Goal: Task Accomplishment & Management: Manage account settings

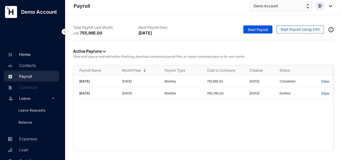
click at [30, 55] on link "Home" at bounding box center [19, 54] width 24 height 5
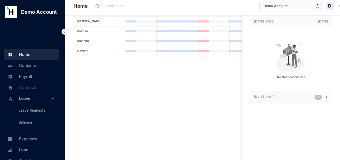
scroll to position [39, 0]
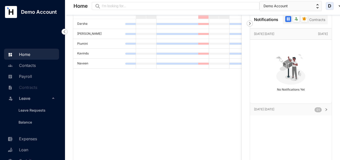
click at [266, 109] on p "[DATE] [DATE]" at bounding box center [284, 109] width 61 height 5
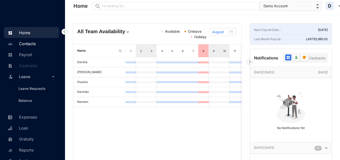
scroll to position [25, 0]
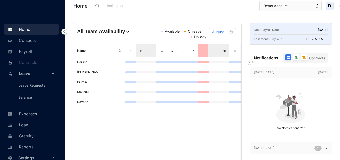
click at [28, 74] on span "Leave" at bounding box center [35, 74] width 32 height 10
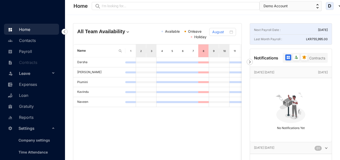
click at [28, 74] on span "Leave" at bounding box center [35, 74] width 32 height 10
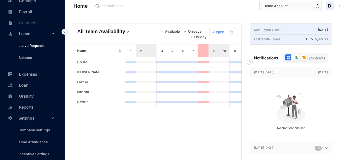
scroll to position [75, 0]
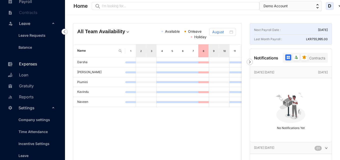
click at [32, 64] on link "Expenses" at bounding box center [22, 64] width 31 height 5
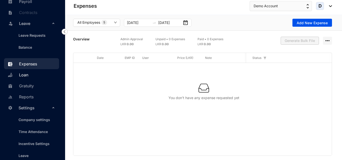
click at [28, 76] on link "Loan" at bounding box center [18, 75] width 22 height 5
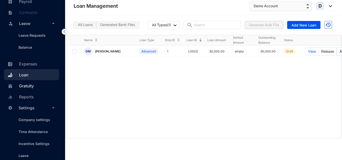
click at [33, 87] on link "Gratuity" at bounding box center [20, 86] width 27 height 5
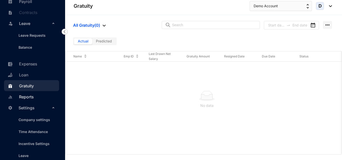
click at [30, 97] on link "Reports" at bounding box center [20, 97] width 27 height 5
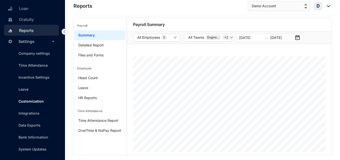
scroll to position [5, 0]
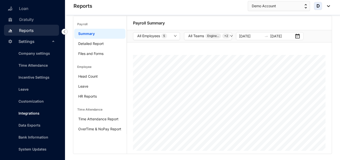
click at [37, 113] on link "Integrations" at bounding box center [27, 113] width 25 height 4
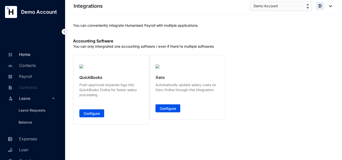
click at [26, 57] on link "Home" at bounding box center [19, 54] width 24 height 5
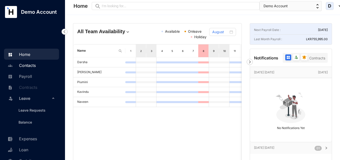
click at [29, 68] on link "Contacts" at bounding box center [21, 65] width 29 height 5
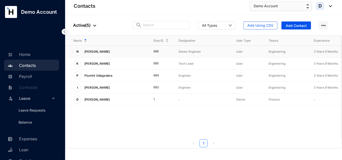
click at [101, 51] on p "[PERSON_NAME]" at bounding box center [96, 52] width 31 height 8
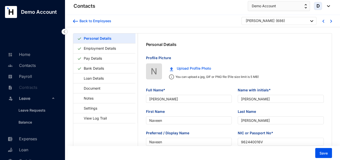
type input "[PERSON_NAME]"
type input "Naveen"
type input "[PERSON_NAME]"
type input "Naveen"
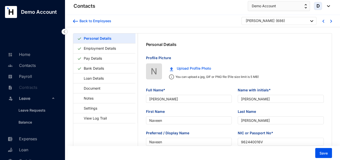
type input "962440016V"
type input "7214526770"
type input "[STREET_ADDRESS][PERSON_NAME]"
type input "[DATE]"
click at [108, 52] on link "Employment Details" at bounding box center [100, 48] width 36 height 10
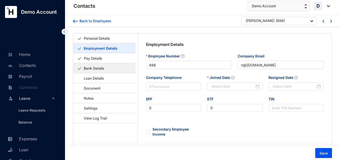
type input "[DATE]"
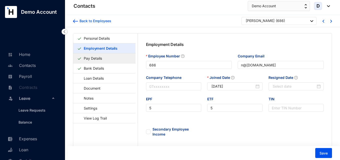
click at [104, 60] on link "Pay Details" at bounding box center [93, 58] width 22 height 10
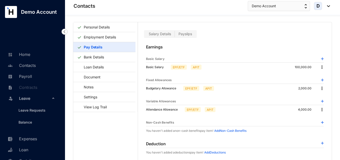
scroll to position [12, 0]
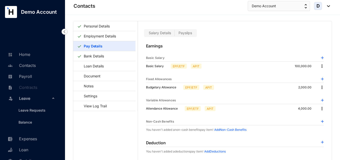
click at [322, 67] on img at bounding box center [322, 66] width 5 height 5
click at [325, 74] on span "Edit" at bounding box center [325, 75] width 6 height 6
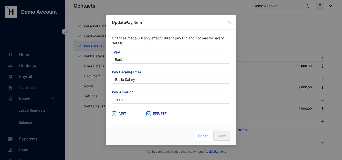
click at [206, 135] on span "Cancel" at bounding box center [204, 136] width 12 height 6
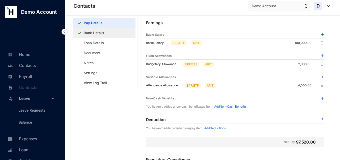
click at [100, 34] on link "Bank Details" at bounding box center [94, 33] width 24 height 10
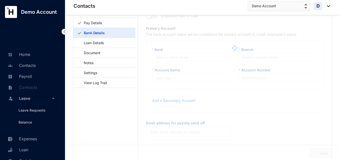
type input "[PERSON_NAME]"
type input "56783456"
type input "n@[DOMAIN_NAME]"
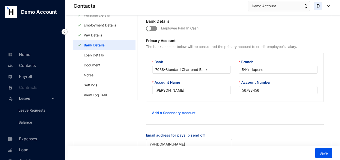
click at [152, 28] on span "button" at bounding box center [151, 29] width 11 height 6
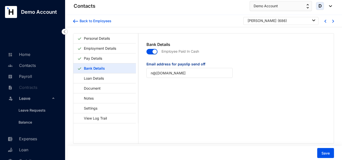
click at [148, 53] on span "button" at bounding box center [151, 52] width 11 height 6
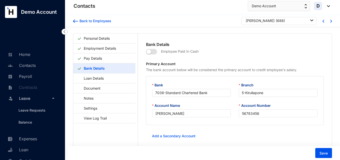
click at [157, 53] on p "Employee Paid In Cash" at bounding box center [178, 55] width 42 height 14
click at [155, 53] on span "button" at bounding box center [151, 52] width 11 height 6
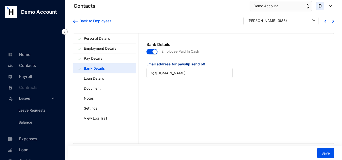
click at [147, 54] on span "button" at bounding box center [151, 52] width 11 height 6
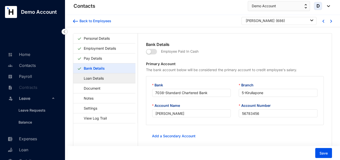
click at [98, 81] on link "Loan Details" at bounding box center [91, 78] width 28 height 10
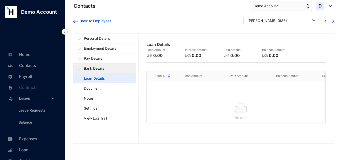
click at [106, 70] on link "Bank Details" at bounding box center [94, 68] width 24 height 10
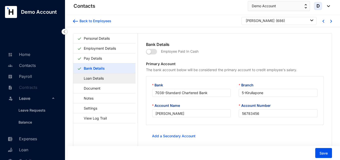
click at [94, 81] on link "Loan Details" at bounding box center [91, 78] width 28 height 10
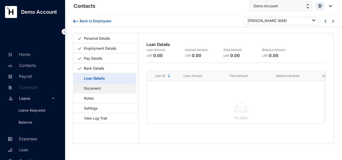
click at [98, 90] on link "Document" at bounding box center [89, 88] width 25 height 10
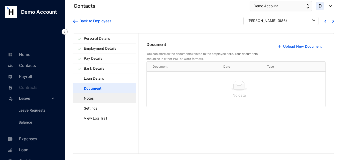
click at [95, 99] on link "Notes" at bounding box center [86, 98] width 18 height 10
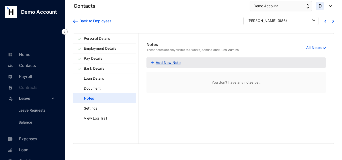
click at [171, 62] on link "Add New Note" at bounding box center [168, 63] width 25 height 4
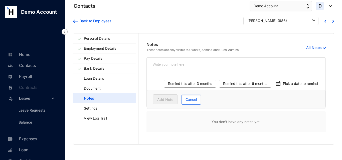
click at [172, 70] on textarea at bounding box center [236, 67] width 179 height 19
click at [99, 108] on link "Settings" at bounding box center [88, 108] width 22 height 10
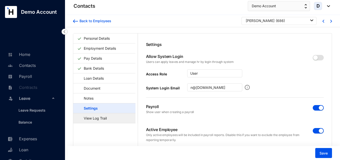
click at [109, 122] on link "View Log Trail" at bounding box center [92, 118] width 31 height 10
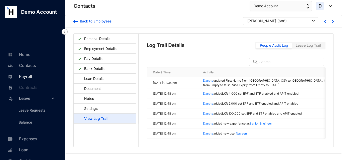
click at [31, 79] on link "Payroll" at bounding box center [20, 76] width 26 height 5
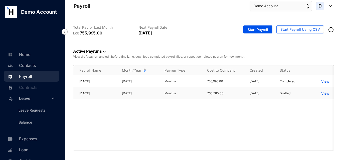
click at [323, 93] on p "View" at bounding box center [325, 93] width 8 height 5
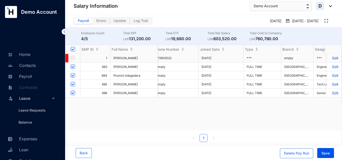
click at [333, 59] on p "Edit" at bounding box center [334, 58] width 9 height 4
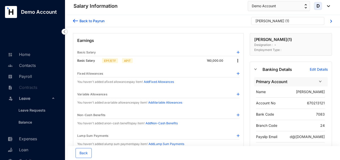
click at [239, 61] on img at bounding box center [238, 60] width 5 height 5
click at [244, 68] on span "Edit" at bounding box center [243, 70] width 6 height 6
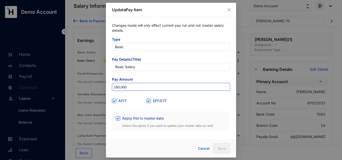
click at [131, 86] on input "160,000" at bounding box center [171, 87] width 118 height 8
click at [116, 89] on input "160,000" at bounding box center [171, 87] width 118 height 8
click at [117, 89] on input "160,000" at bounding box center [171, 87] width 118 height 8
type input "170,000"
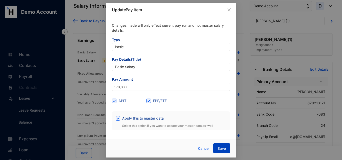
click at [216, 148] on button "Save" at bounding box center [221, 149] width 17 height 10
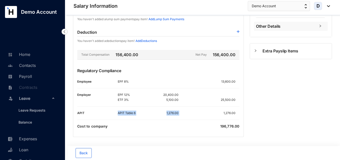
drag, startPoint x: 118, startPoint y: 113, endPoint x: 189, endPoint y: 113, distance: 71.1
click at [189, 113] on div "APIT Table 6 1,276.00 1,276.00" at bounding box center [179, 113] width 122 height 5
click at [197, 125] on div "Cost to company 196,776.00" at bounding box center [158, 126] width 162 height 5
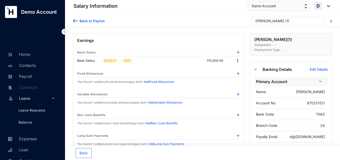
click at [74, 18] on img at bounding box center [75, 20] width 5 height 5
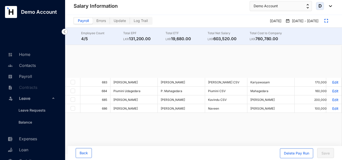
checkbox input "true"
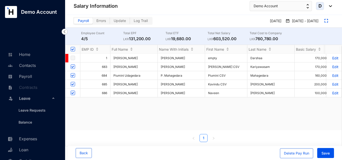
click at [103, 23] on span "Errors" at bounding box center [101, 21] width 10 height 4
click at [93, 22] on input "Errors" at bounding box center [93, 22] width 0 height 0
checkbox input "false"
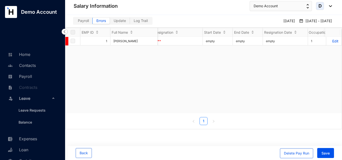
click at [125, 22] on span "Update" at bounding box center [120, 21] width 12 height 4
click at [110, 22] on input "Update" at bounding box center [110, 22] width 0 height 0
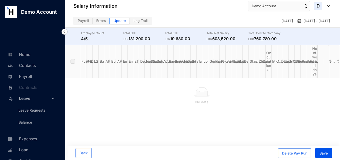
click at [142, 19] on span "Log Trail" at bounding box center [141, 21] width 14 height 4
click at [130, 22] on input "Log Trail" at bounding box center [130, 22] width 0 height 0
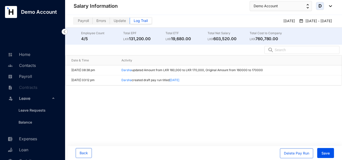
click at [84, 20] on span "Payroll" at bounding box center [83, 21] width 11 height 4
click at [74, 22] on input "Payroll" at bounding box center [74, 22] width 0 height 0
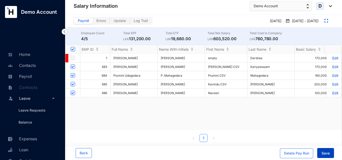
click at [324, 152] on span "Save" at bounding box center [325, 153] width 8 height 5
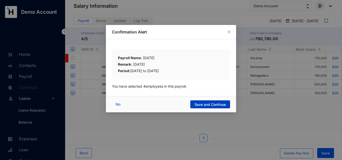
click at [218, 105] on span "Save and Continue" at bounding box center [209, 104] width 31 height 5
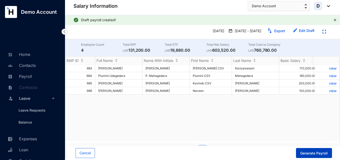
click at [306, 153] on span "Generate Payroll" at bounding box center [315, 153] width 28 height 5
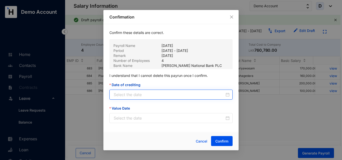
click at [226, 96] on div at bounding box center [172, 95] width 116 height 6
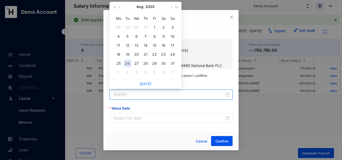
type input "[DATE]"
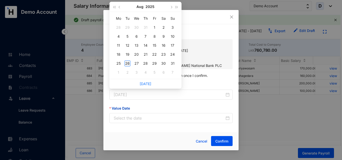
click at [128, 63] on div "26" at bounding box center [127, 64] width 6 height 6
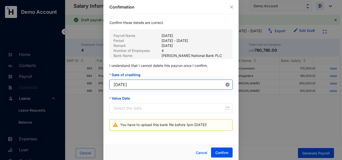
click at [226, 86] on icon "close-circle" at bounding box center [228, 85] width 4 height 4
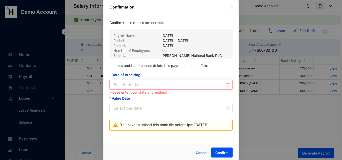
click at [229, 86] on div at bounding box center [170, 85] width 123 height 10
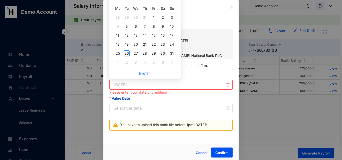
click at [160, 55] on div "30" at bounding box center [163, 54] width 6 height 6
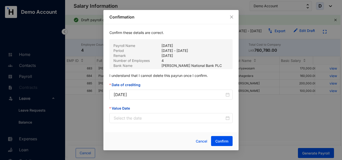
type input "[DATE]"
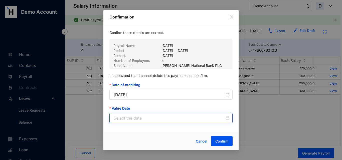
click at [227, 119] on div at bounding box center [172, 118] width 116 height 6
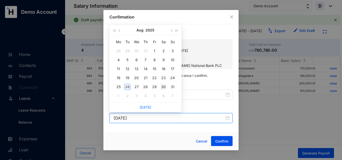
type input "[DATE]"
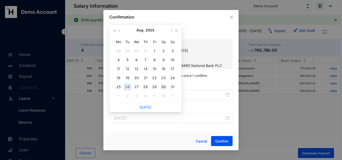
click at [165, 86] on div "30" at bounding box center [163, 87] width 6 height 6
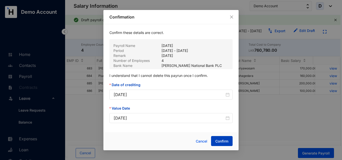
click at [221, 141] on span "Confirm" at bounding box center [221, 141] width 13 height 5
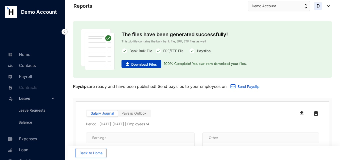
click at [147, 66] on span "Download Files" at bounding box center [144, 64] width 26 height 5
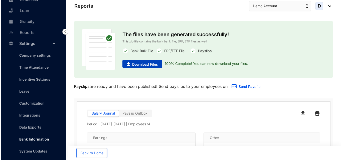
scroll to position [142, 0]
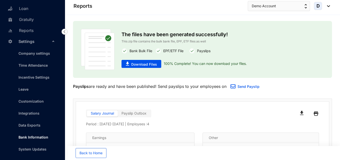
click at [30, 138] on link "Bank Information" at bounding box center [32, 137] width 34 height 4
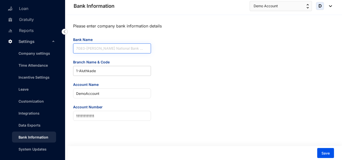
click at [134, 49] on span "7083 - [PERSON_NAME] National Bank PLC" at bounding box center [112, 49] width 72 height 10
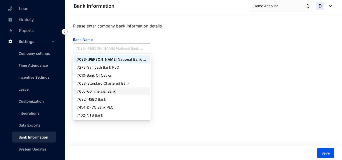
click at [108, 92] on div "7056 - Commercial Bank" at bounding box center [112, 92] width 70 height 6
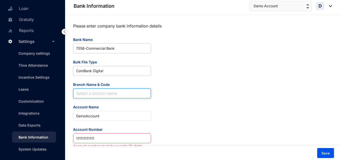
click at [100, 92] on input "Branch Name & Code" at bounding box center [112, 94] width 72 height 10
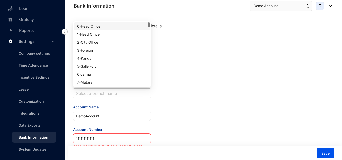
click at [164, 116] on div "Please enter company bank information details Bank Name 7056 - Commercial Bank …" at bounding box center [203, 85] width 261 height 129
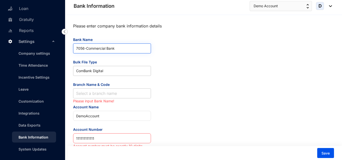
click at [107, 51] on span "7056 - Commercial Bank" at bounding box center [112, 49] width 72 height 10
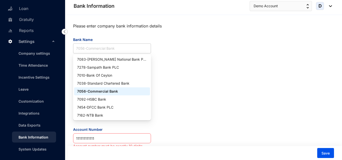
click at [63, 32] on img at bounding box center [65, 32] width 6 height 6
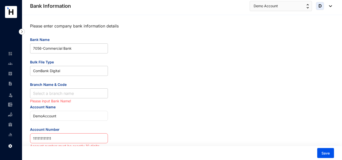
click at [20, 30] on img at bounding box center [22, 32] width 6 height 6
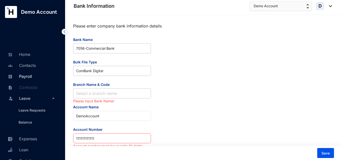
click at [29, 77] on link "Payroll" at bounding box center [20, 76] width 26 height 5
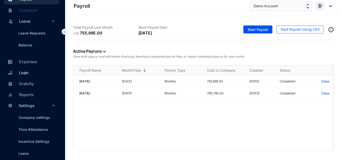
scroll to position [100, 0]
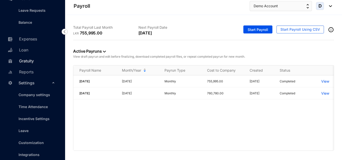
click at [31, 63] on link "Gratuity" at bounding box center [20, 61] width 27 height 5
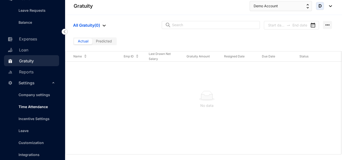
click at [34, 108] on link "Time Attendance" at bounding box center [31, 107] width 33 height 4
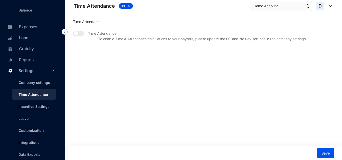
scroll to position [125, 0]
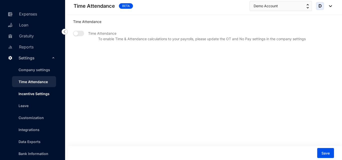
click at [35, 93] on link "Incentive Settings" at bounding box center [32, 94] width 35 height 4
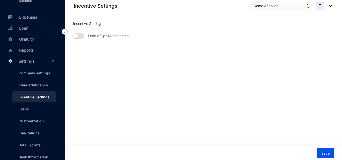
scroll to position [117, 0]
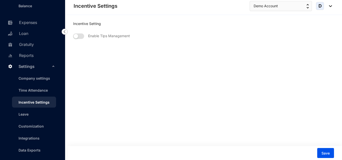
click at [38, 66] on span "Settings" at bounding box center [35, 67] width 32 height 10
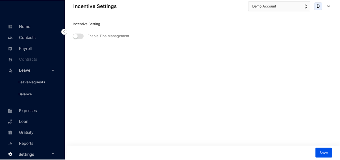
scroll to position [28, 0]
click at [330, 9] on div "D" at bounding box center [324, 6] width 16 height 8
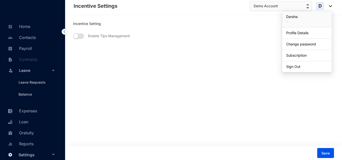
click at [330, 6] on img at bounding box center [329, 6] width 6 height 2
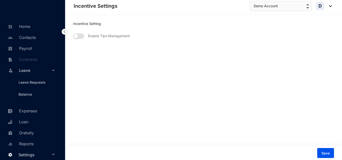
click at [330, 6] on img at bounding box center [329, 6] width 6 height 2
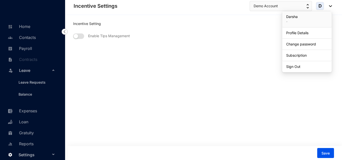
click at [35, 155] on span "Settings" at bounding box center [35, 155] width 32 height 10
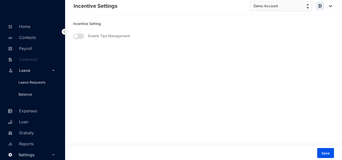
click at [53, 154] on div "Settings" at bounding box center [31, 154] width 55 height 11
click at [28, 27] on link "Home" at bounding box center [19, 26] width 24 height 5
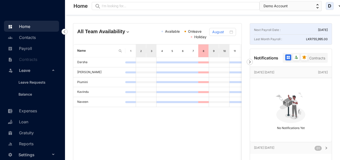
scroll to position [89, 0]
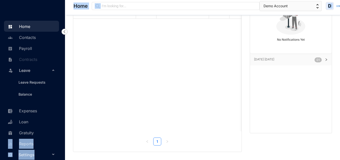
drag, startPoint x: 65, startPoint y: 121, endPoint x: 62, endPoint y: 134, distance: 13.7
click at [62, 134] on div "Home Demo Account Home Contacts Payroll Contracts Leave Leave Requests Balance …" at bounding box center [170, 35] width 340 height 249
click at [34, 153] on span "Settings" at bounding box center [35, 155] width 32 height 10
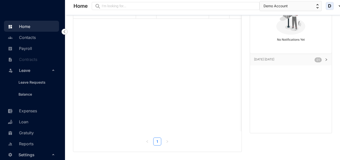
click at [47, 156] on span "Settings" at bounding box center [35, 155] width 32 height 10
click at [50, 156] on div "Settings" at bounding box center [31, 154] width 55 height 11
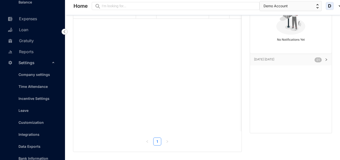
scroll to position [142, 0]
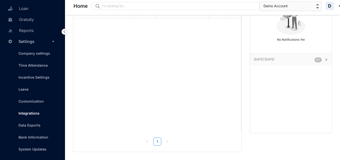
click at [29, 114] on link "Integrations" at bounding box center [27, 113] width 25 height 4
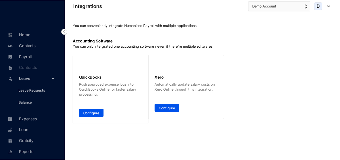
scroll to position [17, 0]
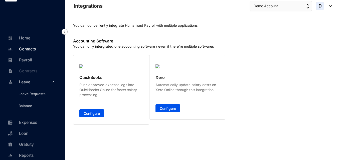
click at [28, 50] on link "Contacts" at bounding box center [21, 49] width 29 height 5
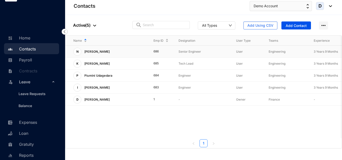
click at [105, 54] on p "[PERSON_NAME]" at bounding box center [96, 52] width 31 height 8
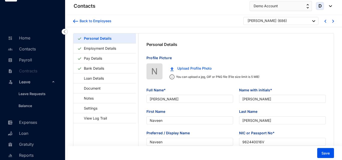
type input "[DATE]"
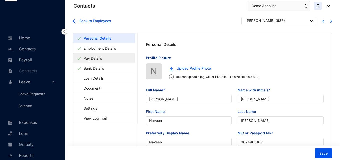
click at [104, 58] on link "Pay Details" at bounding box center [93, 58] width 22 height 10
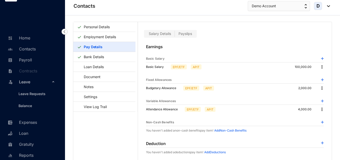
scroll to position [12, 0]
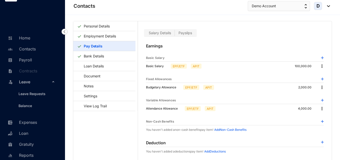
click at [213, 153] on p "Add Deductions" at bounding box center [216, 151] width 22 height 5
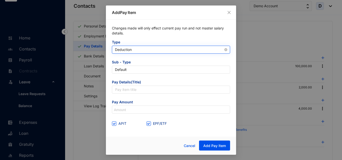
click at [136, 49] on span "Deduction" at bounding box center [171, 50] width 112 height 8
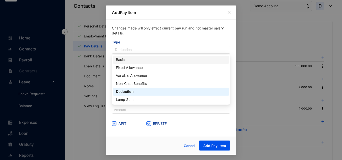
click at [129, 59] on div "Basic" at bounding box center [171, 60] width 110 height 6
type input "Basic Salary"
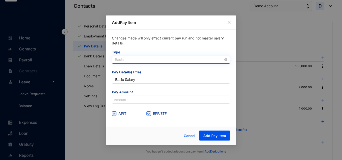
click at [131, 56] on span "Basic" at bounding box center [171, 60] width 112 height 8
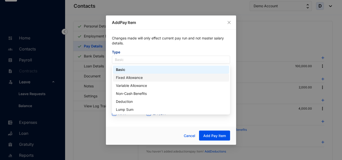
click at [129, 79] on div "Fixed Allowance" at bounding box center [171, 78] width 110 height 6
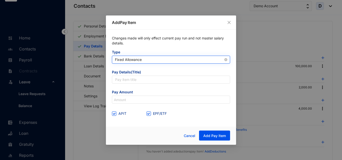
click at [137, 63] on span "Fixed Allowance" at bounding box center [171, 60] width 112 height 8
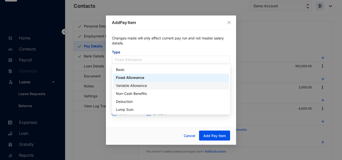
click at [139, 87] on div "Variable Allowance" at bounding box center [171, 86] width 110 height 6
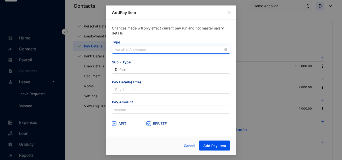
click at [142, 51] on span "Variable Allowance" at bounding box center [171, 50] width 112 height 8
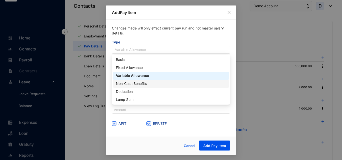
click at [139, 84] on div "Non-Cash Benefits" at bounding box center [171, 84] width 110 height 6
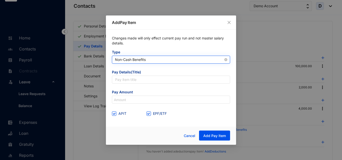
click at [138, 60] on span "Non-Cash Benefits" at bounding box center [171, 60] width 112 height 8
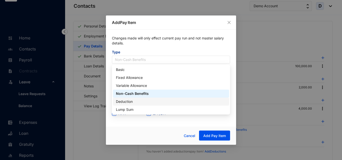
click at [134, 102] on div "Deduction" at bounding box center [171, 102] width 110 height 6
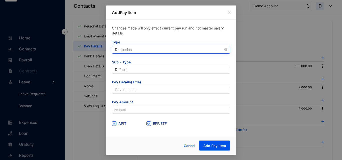
click at [140, 52] on span "Deduction" at bounding box center [171, 50] width 112 height 8
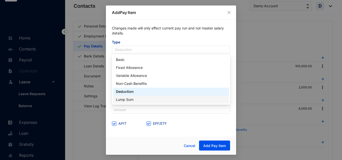
click at [138, 98] on div "Lump Sum" at bounding box center [171, 100] width 110 height 6
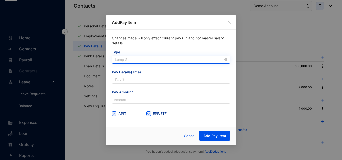
click at [142, 61] on span "Lump Sum" at bounding box center [171, 60] width 112 height 8
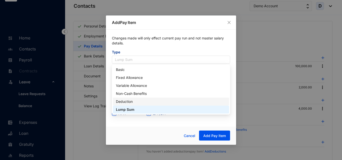
click at [134, 104] on div "Deduction" at bounding box center [171, 102] width 110 height 6
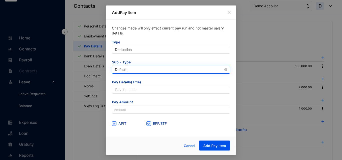
click at [131, 71] on span "Default" at bounding box center [171, 70] width 112 height 8
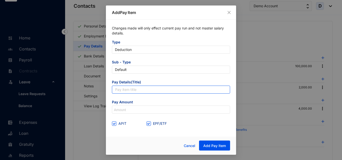
click at [131, 92] on input "text" at bounding box center [171, 90] width 118 height 8
type input "Union Fees"
drag, startPoint x: 135, startPoint y: 91, endPoint x: 94, endPoint y: 91, distance: 40.8
click at [94, 91] on div "Add Pay Item Changes made will only effect current pay run and not master salar…" at bounding box center [171, 80] width 342 height 160
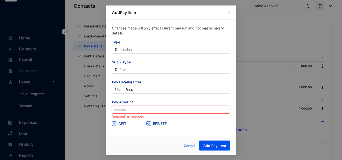
click at [119, 110] on input at bounding box center [171, 110] width 118 height 8
type input "50"
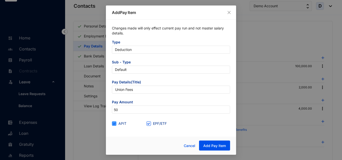
click at [115, 125] on span at bounding box center [114, 124] width 5 height 5
click at [115, 125] on input "APIT" at bounding box center [114, 124] width 4 height 4
click at [113, 123] on input "APIT" at bounding box center [114, 124] width 4 height 4
checkbox input "true"
click at [208, 151] on div "Cancel Add Pay Item" at bounding box center [171, 146] width 130 height 18
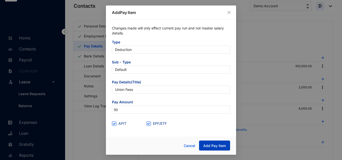
click at [208, 150] on button "Add Pay Item" at bounding box center [214, 146] width 31 height 10
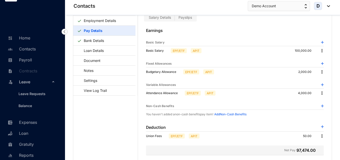
scroll to position [25, 0]
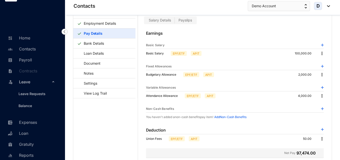
click at [321, 46] on img at bounding box center [322, 45] width 3 height 3
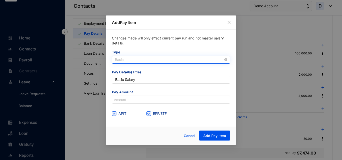
click at [168, 60] on span "Basic" at bounding box center [171, 60] width 112 height 8
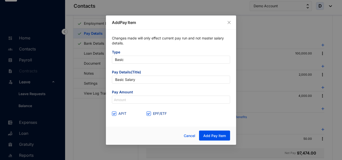
click at [163, 54] on span "Type" at bounding box center [171, 53] width 118 height 6
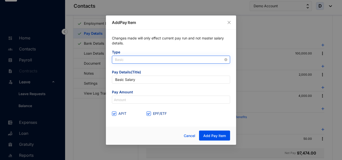
click at [157, 62] on span "Basic" at bounding box center [171, 60] width 112 height 8
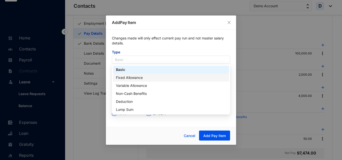
click at [135, 79] on div "Fixed Allowance" at bounding box center [171, 78] width 110 height 6
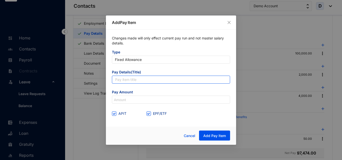
click at [140, 79] on input "text" at bounding box center [171, 80] width 118 height 8
type input "Travelling Allowance"
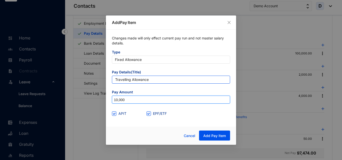
type input "10,000"
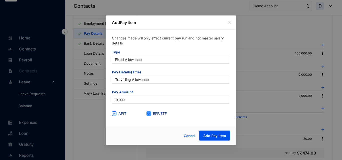
click at [150, 115] on span at bounding box center [148, 114] width 5 height 5
click at [150, 115] on input "EPF/ETF" at bounding box center [148, 114] width 4 height 4
checkbox input "false"
click at [220, 137] on span "Add Pay Item" at bounding box center [214, 136] width 23 height 5
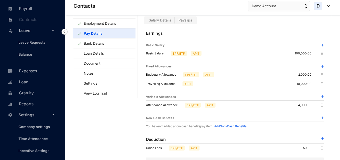
scroll to position [117, 0]
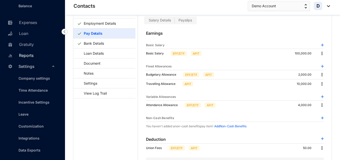
click at [28, 56] on link "Reports" at bounding box center [20, 55] width 27 height 5
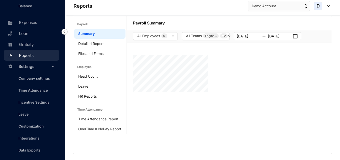
scroll to position [5, 0]
click at [247, 37] on input "[DATE]" at bounding box center [250, 37] width 23 height 6
click at [98, 45] on link "Detailed Report" at bounding box center [91, 44] width 26 height 4
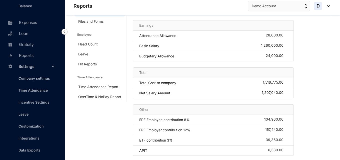
scroll to position [27, 0]
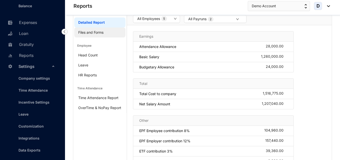
click at [93, 33] on link "Files and Forms" at bounding box center [90, 32] width 25 height 4
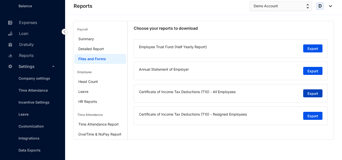
click at [309, 93] on span "Export" at bounding box center [312, 93] width 11 height 5
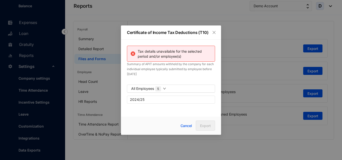
click at [133, 55] on img at bounding box center [133, 54] width 6 height 11
click at [189, 128] on span "Cancel" at bounding box center [186, 126] width 12 height 6
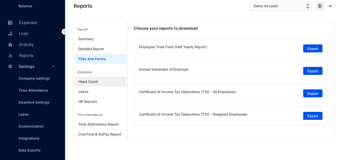
click at [91, 83] on link "Head Count" at bounding box center [88, 82] width 20 height 4
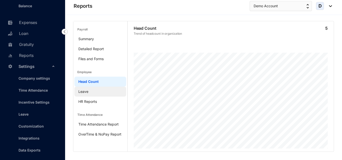
click at [88, 93] on link "Leave" at bounding box center [83, 92] width 10 height 4
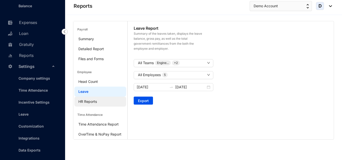
click at [97, 100] on link "HR Reports" at bounding box center [87, 102] width 19 height 4
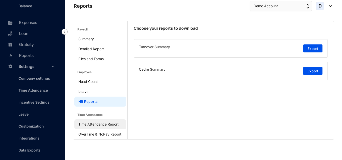
click at [102, 124] on link "Time Attendance Report" at bounding box center [98, 124] width 40 height 4
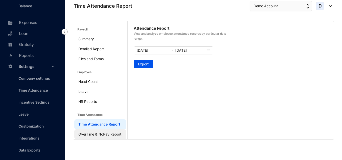
click at [104, 136] on link "OverTime & NoPay Report" at bounding box center [99, 134] width 43 height 4
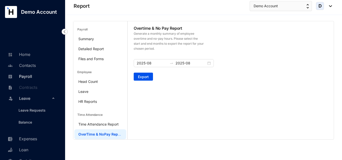
click at [32, 79] on link "Payroll" at bounding box center [20, 76] width 26 height 5
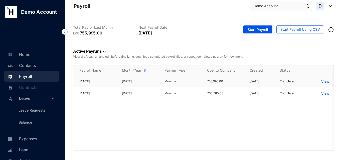
click at [324, 83] on p "View" at bounding box center [325, 81] width 8 height 5
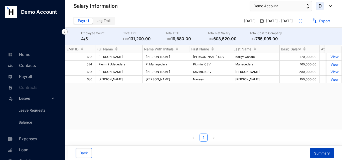
click at [326, 152] on span "Summary" at bounding box center [322, 153] width 16 height 5
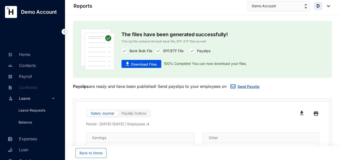
click at [246, 88] on link "Send Payslip" at bounding box center [249, 87] width 22 height 4
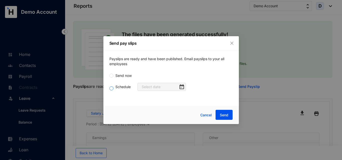
click at [111, 89] on input "Schedule" at bounding box center [111, 89] width 4 height 4
radio input "true"
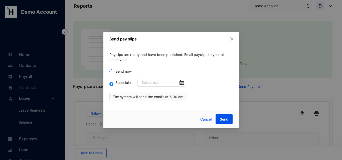
click at [113, 71] on span "Send now" at bounding box center [123, 72] width 20 height 6
click at [113, 71] on input "Send now" at bounding box center [111, 72] width 4 height 4
radio input "true"
radio input "false"
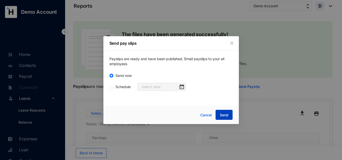
click at [224, 117] on span "Send" at bounding box center [224, 115] width 9 height 5
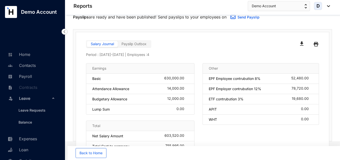
scroll to position [51, 0]
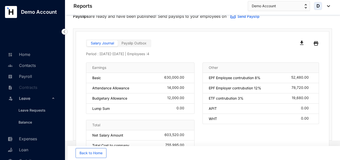
click at [314, 45] on img at bounding box center [316, 44] width 5 height 8
click at [127, 43] on span "Payslip Outbox" at bounding box center [134, 43] width 25 height 4
click at [308, 8] on button "Demo Account" at bounding box center [279, 6] width 62 height 10
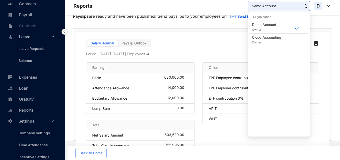
scroll to position [75, 0]
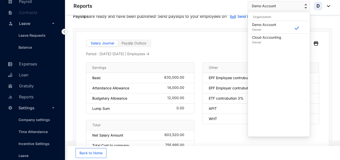
click at [329, 4] on div "D" at bounding box center [322, 6] width 16 height 8
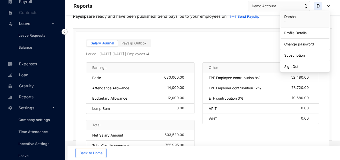
click at [329, 6] on img at bounding box center [328, 6] width 6 height 2
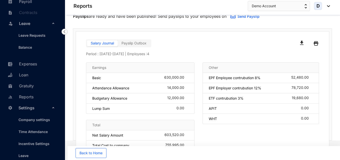
click at [329, 6] on img at bounding box center [328, 6] width 6 height 2
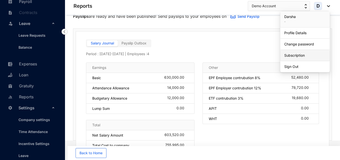
click at [295, 55] on link "Subscription" at bounding box center [306, 55] width 42 height 5
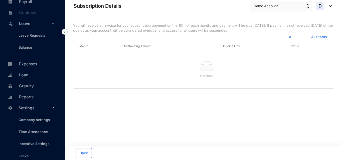
click at [316, 39] on span "All Status" at bounding box center [318, 37] width 26 height 8
click at [293, 36] on span "ALL" at bounding box center [287, 37] width 26 height 8
click at [248, 37] on div "ALL ALL All Status" at bounding box center [203, 37] width 261 height 8
click at [328, 10] on div "Demo Account D" at bounding box center [291, 6] width 82 height 10
click at [329, 6] on img at bounding box center [329, 6] width 6 height 2
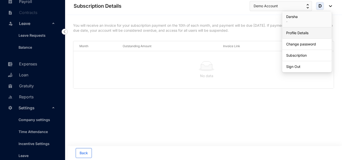
click at [305, 35] on link "Profile Details" at bounding box center [307, 33] width 42 height 5
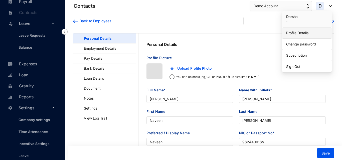
type input "[DATE]"
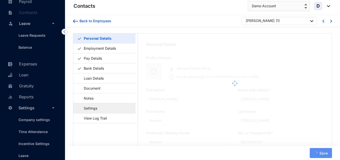
type input "[PERSON_NAME]"
type input "Darshaa"
type input "Darsha"
type input "921540017V"
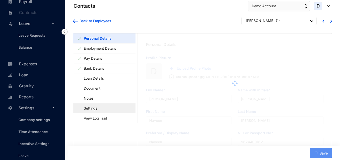
type input "7778626630"
type input "[STREET_ADDRESS]"
type input "[DATE]"
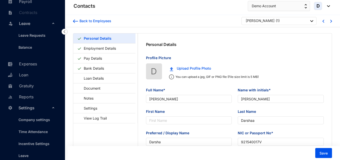
click at [327, 6] on img at bounding box center [328, 6] width 6 height 2
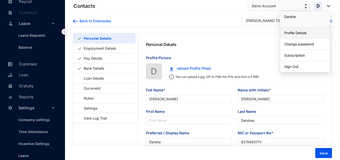
click at [306, 32] on link "Profile Details" at bounding box center [306, 33] width 42 height 5
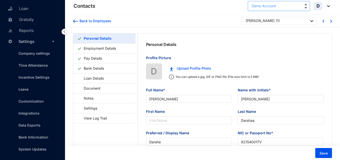
click at [303, 7] on button "Demo Account" at bounding box center [279, 6] width 62 height 10
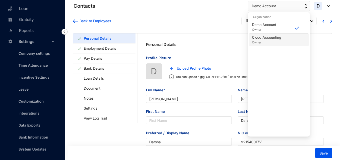
click at [262, 36] on p "Cloud Accounting" at bounding box center [266, 37] width 29 height 5
